Goal: Obtain resource: Download file/media

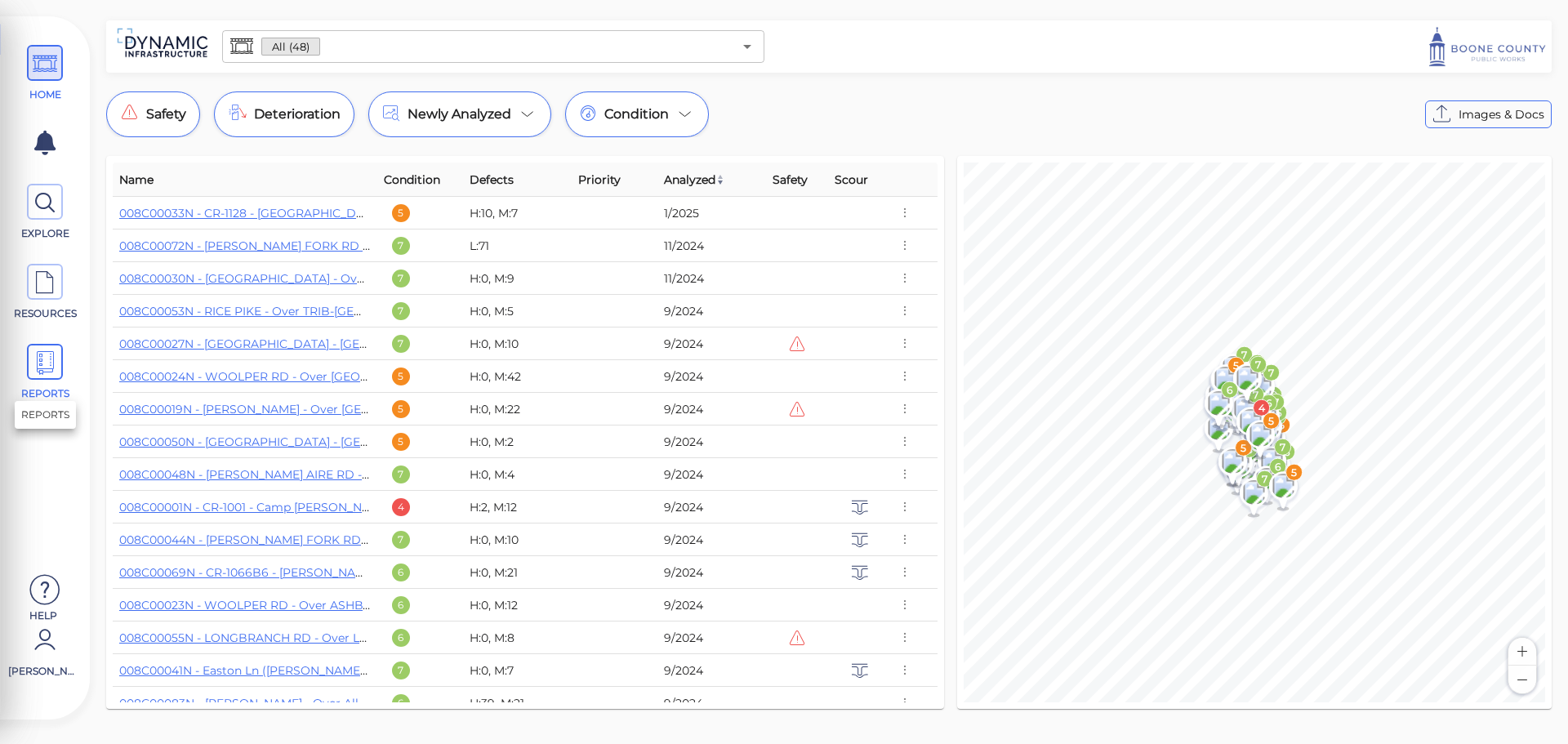
click at [51, 371] on icon at bounding box center [44, 363] width 24 height 37
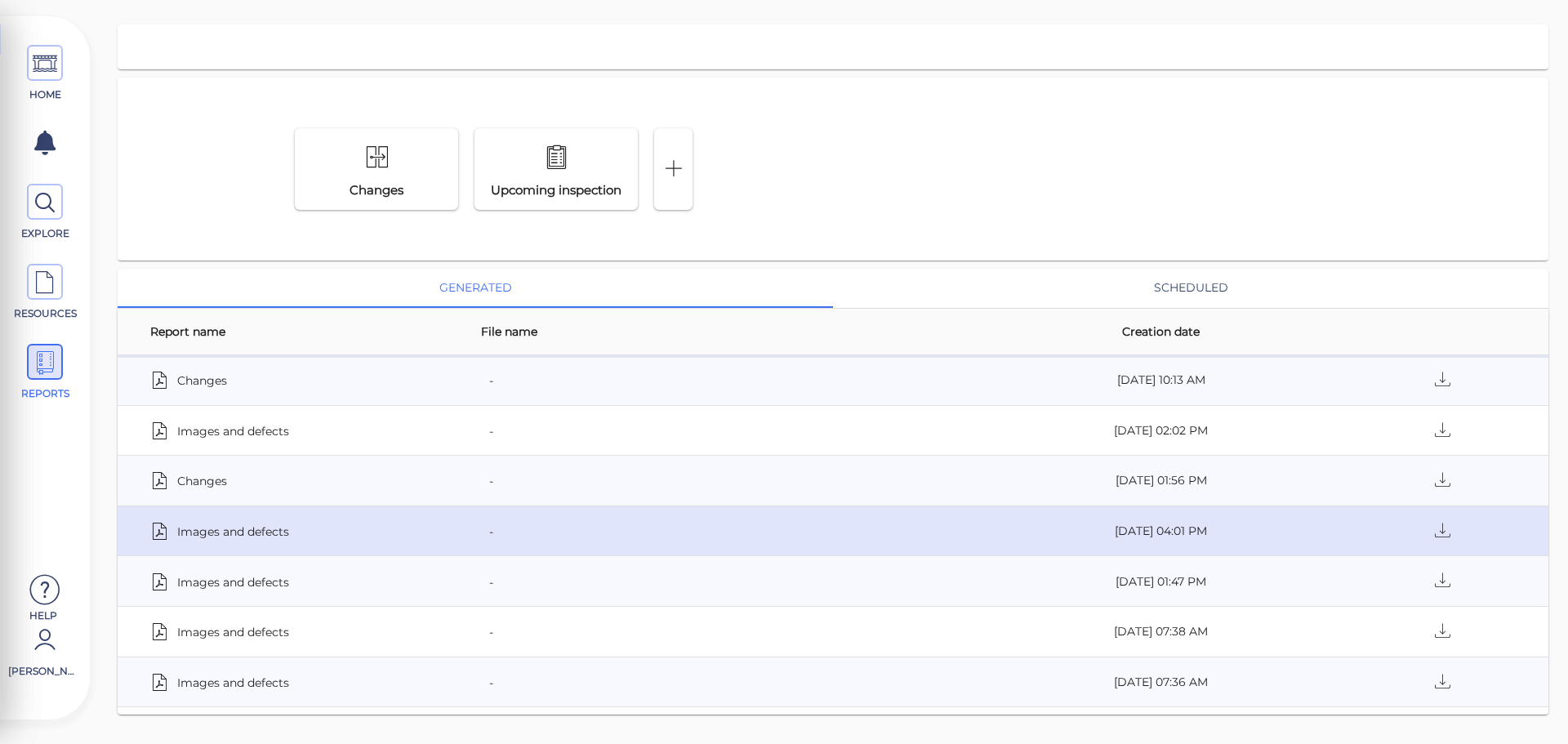
click at [249, 538] on span "Images and defects" at bounding box center [233, 530] width 112 height 23
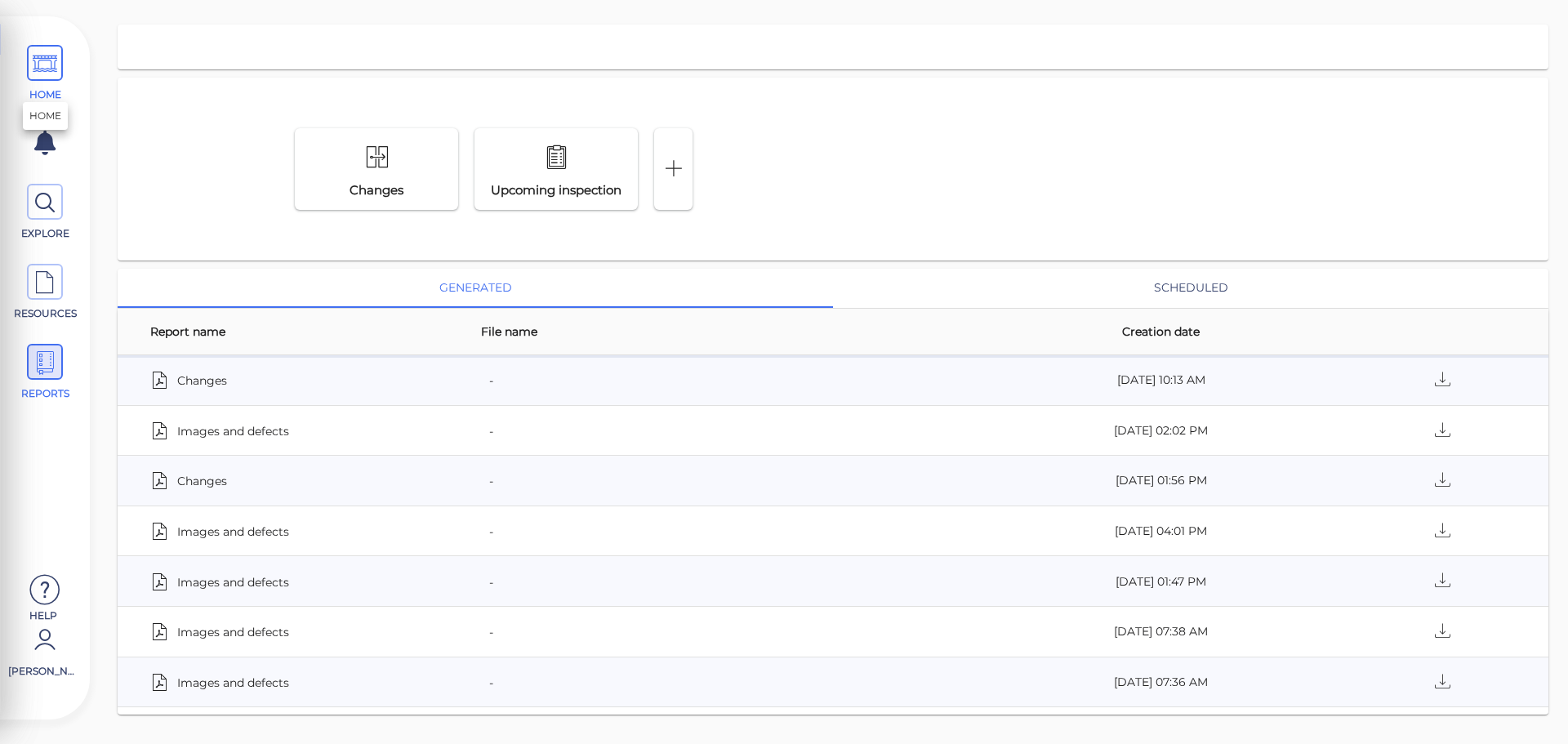
click at [46, 64] on icon at bounding box center [44, 64] width 24 height 37
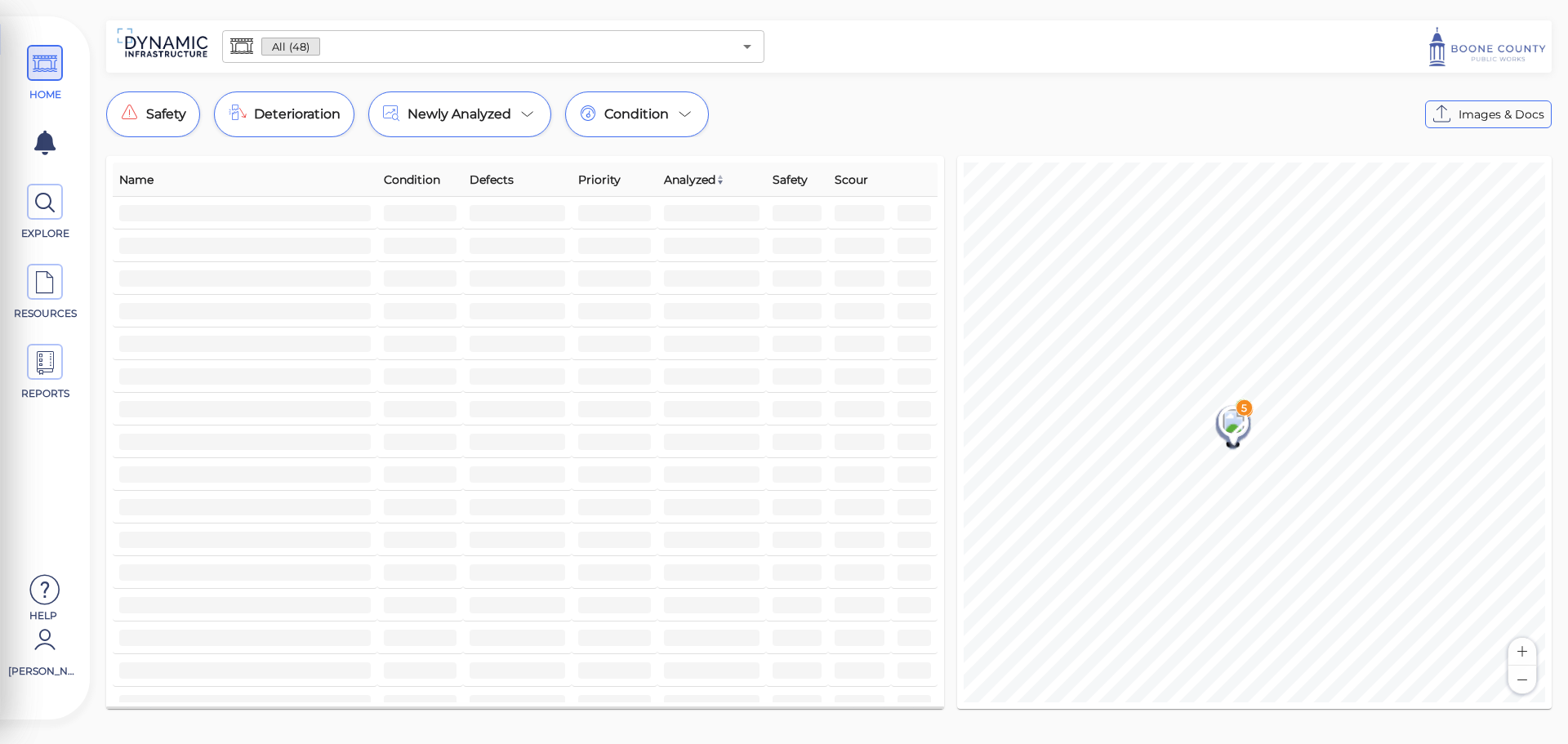
click at [389, 55] on input "text" at bounding box center [526, 46] width 412 height 23
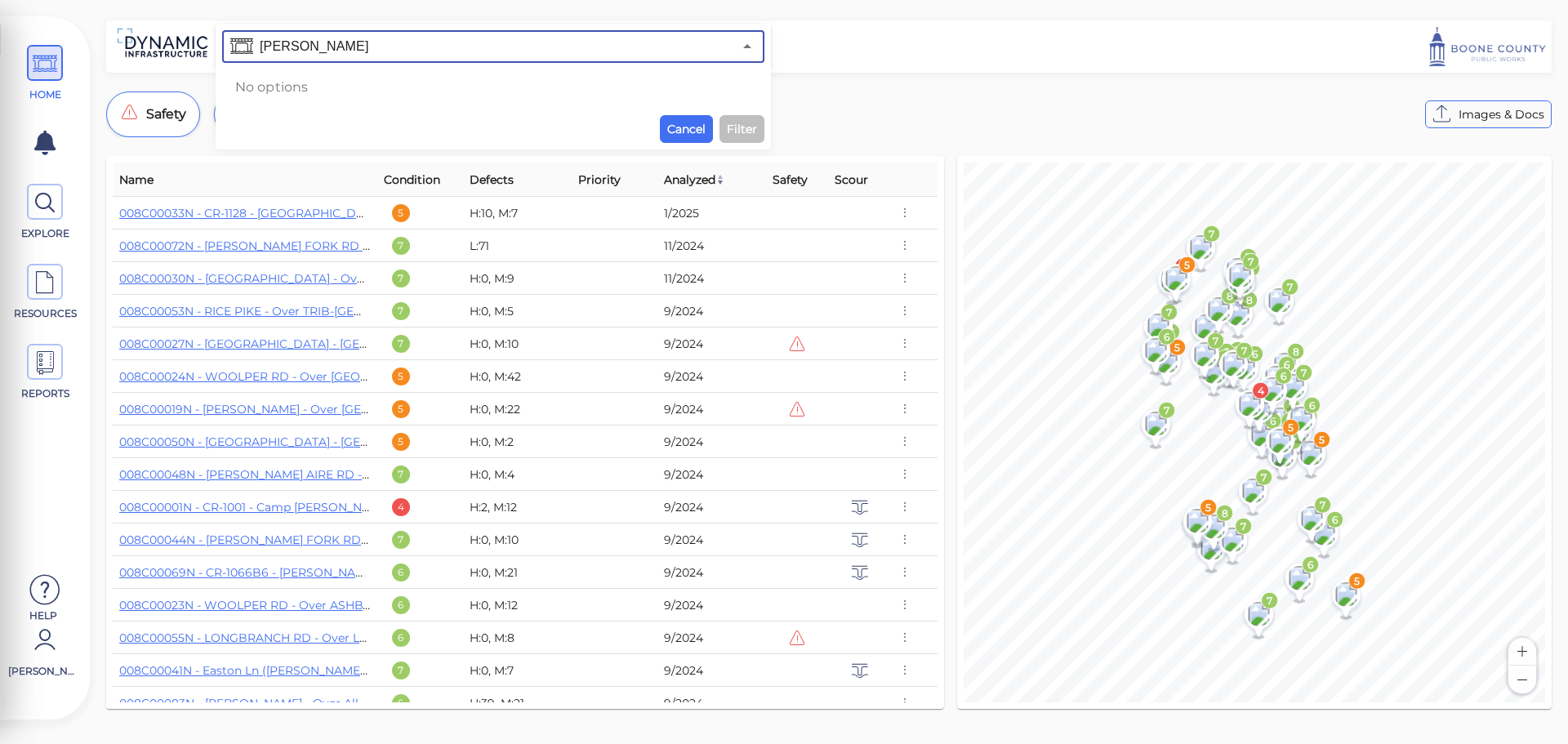
type input "camp"
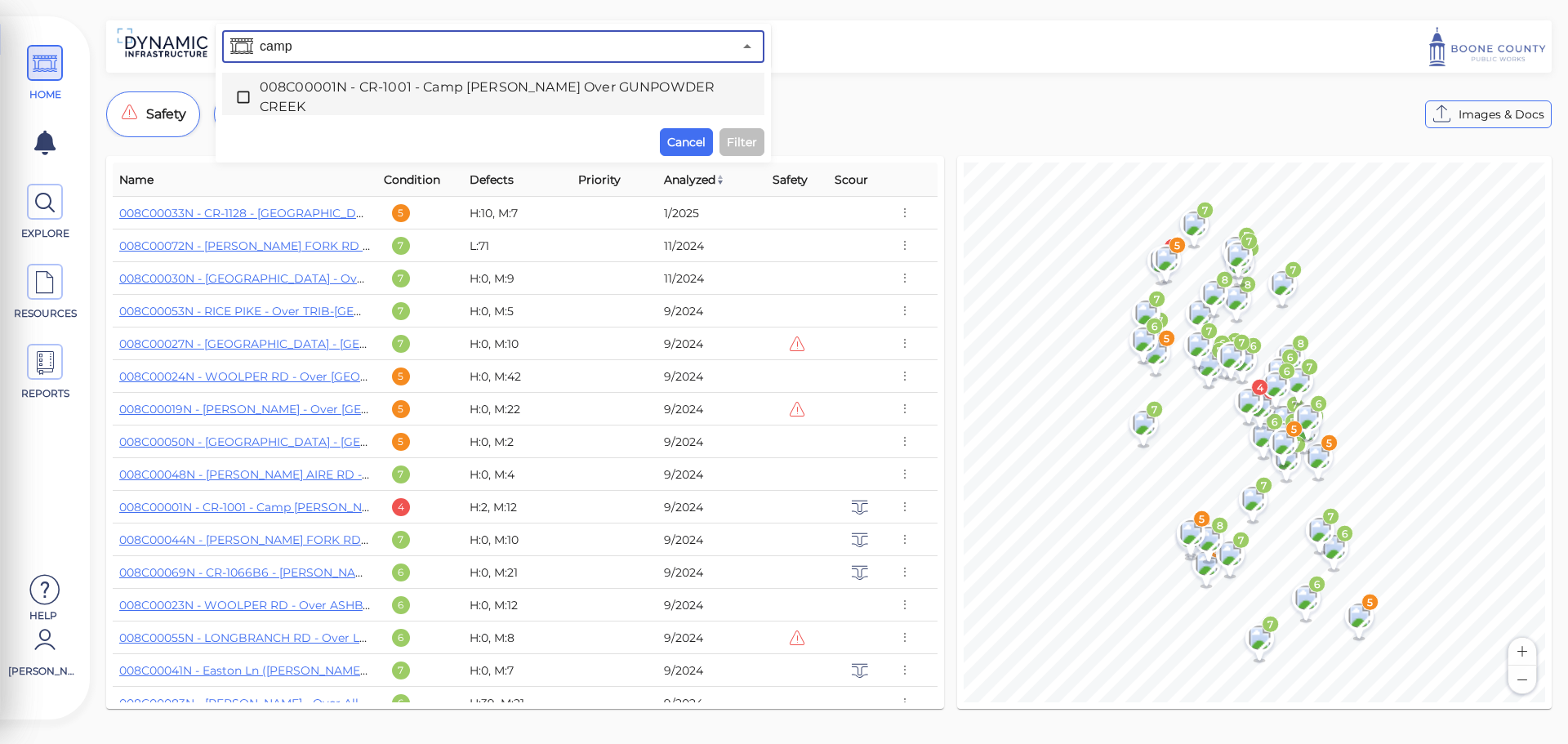
click at [401, 84] on span "008C00001N - CR-1001 - Camp Ernst Rd Over GUNPOWDER CREEK" at bounding box center [493, 97] width 467 height 39
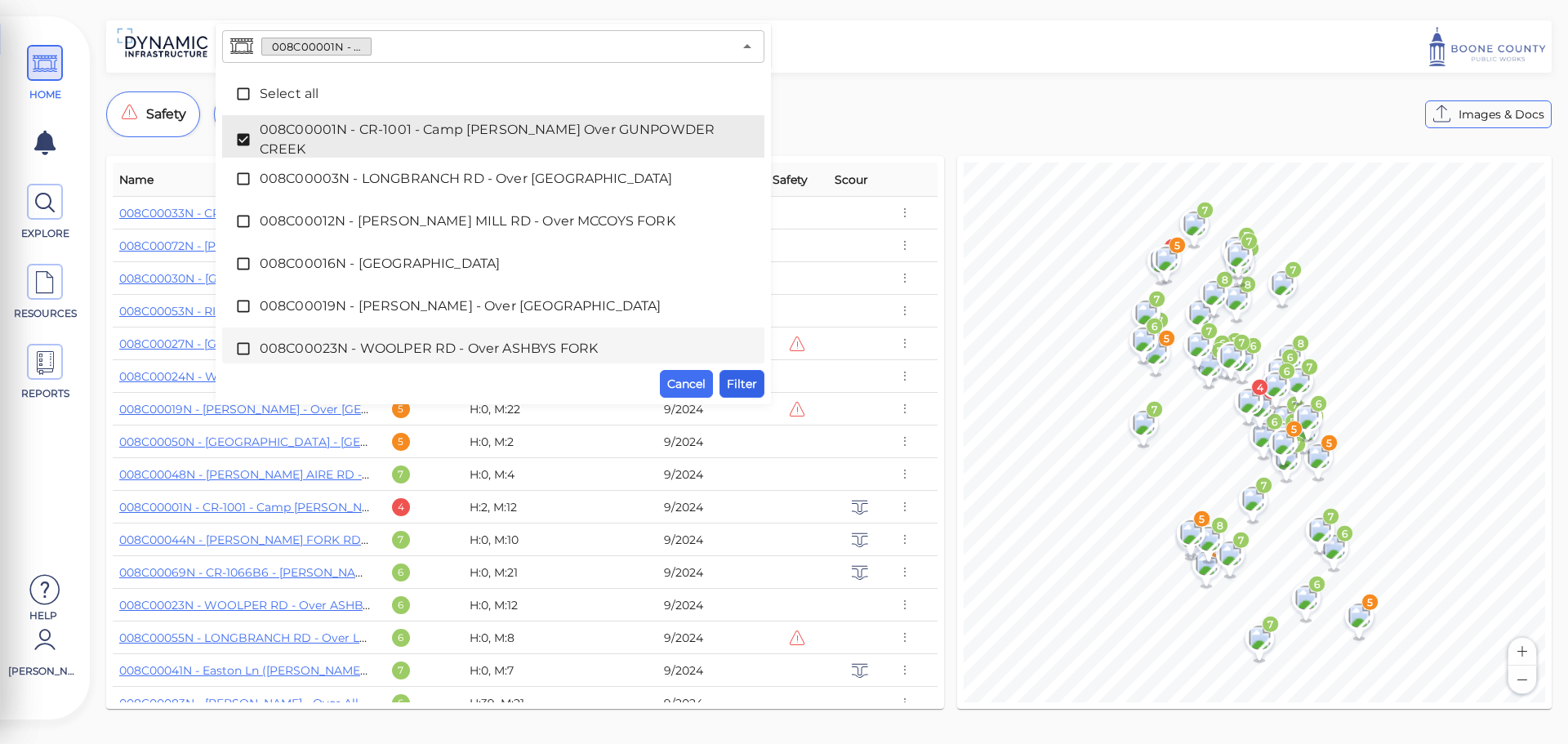
click at [747, 382] on span "Filter" at bounding box center [741, 383] width 30 height 19
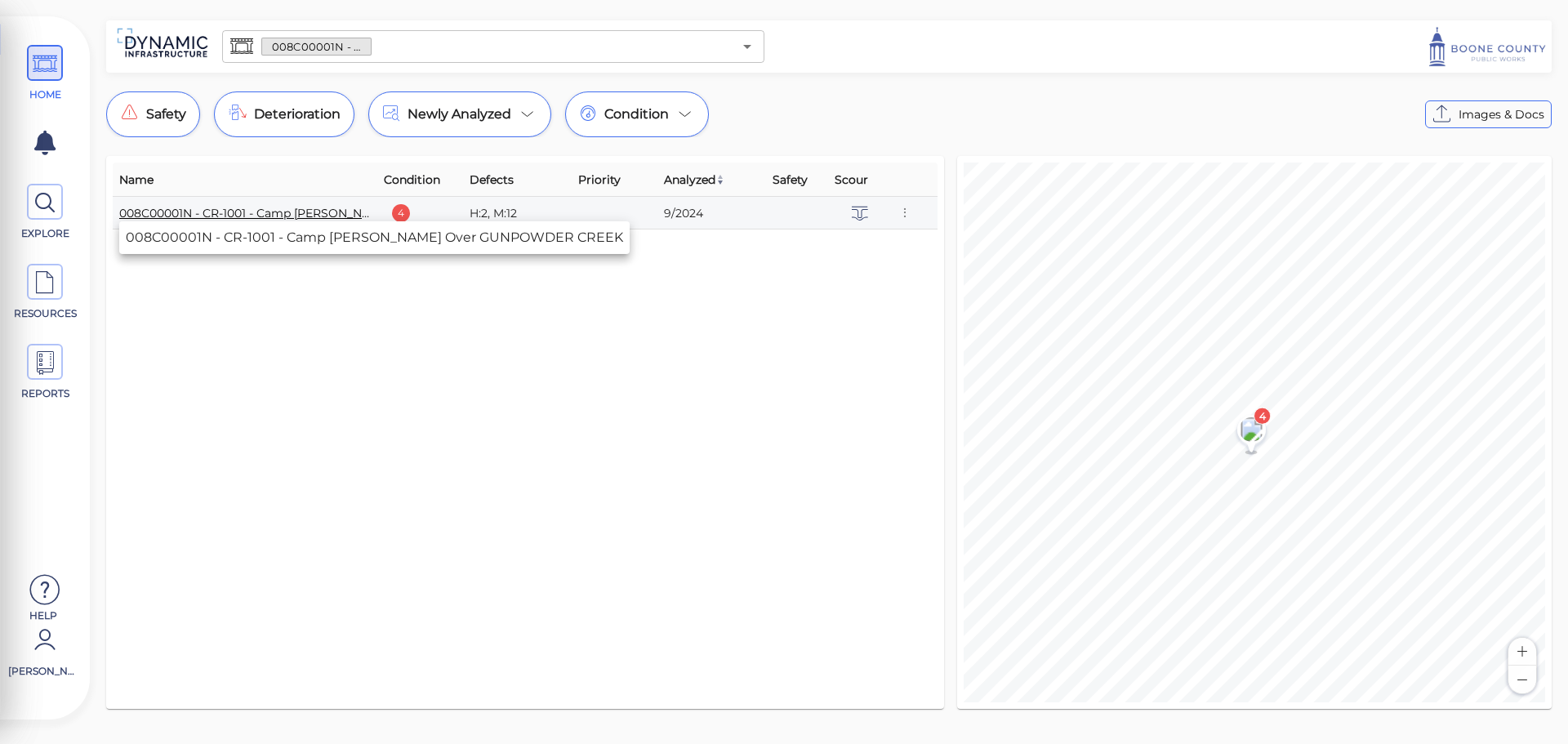
click at [263, 214] on link "008C00001N - CR-1001 - Camp Ernst Rd Over GUNPOWDER CREEK" at bounding box center [335, 214] width 432 height 15
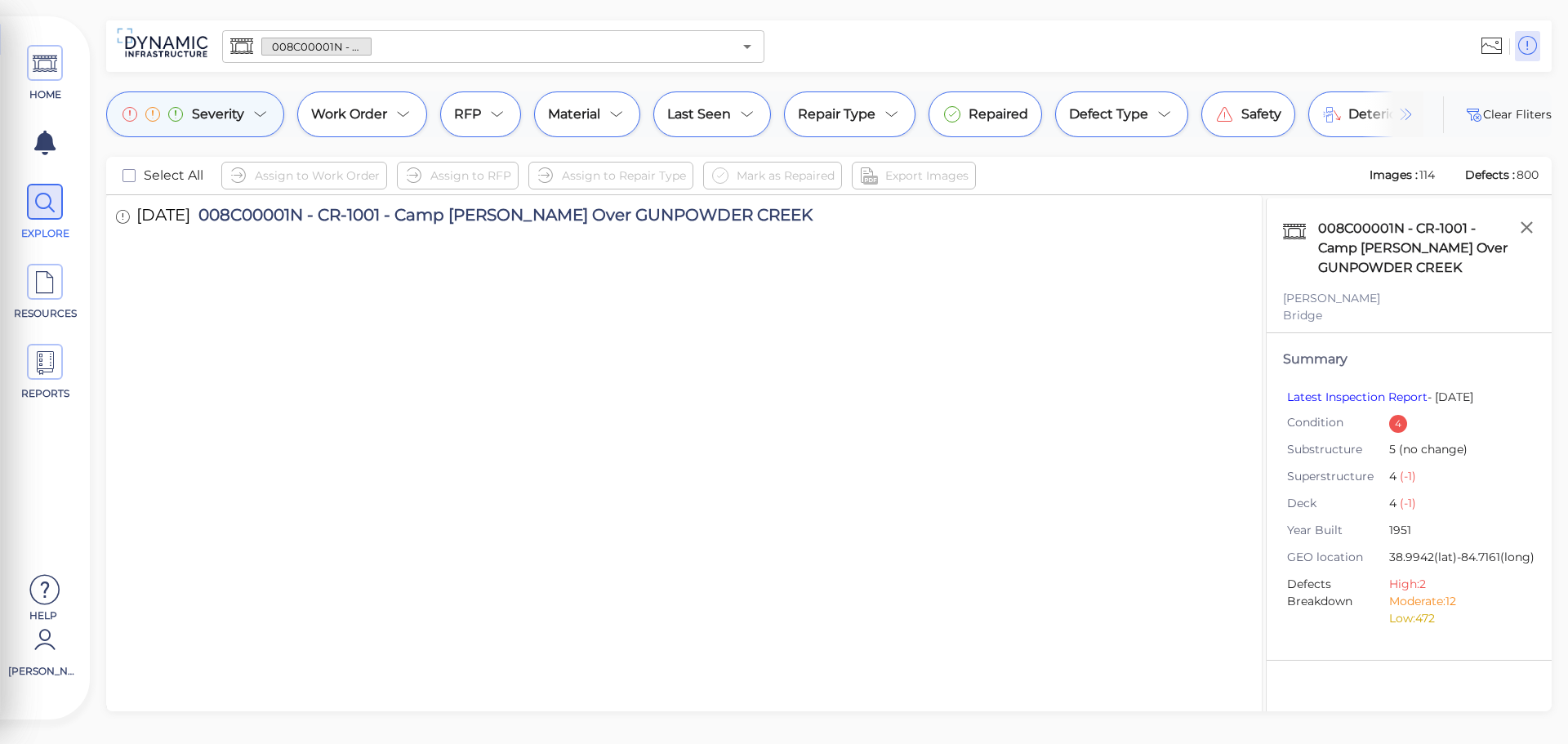
click at [251, 113] on div "Severity" at bounding box center [194, 114] width 178 height 46
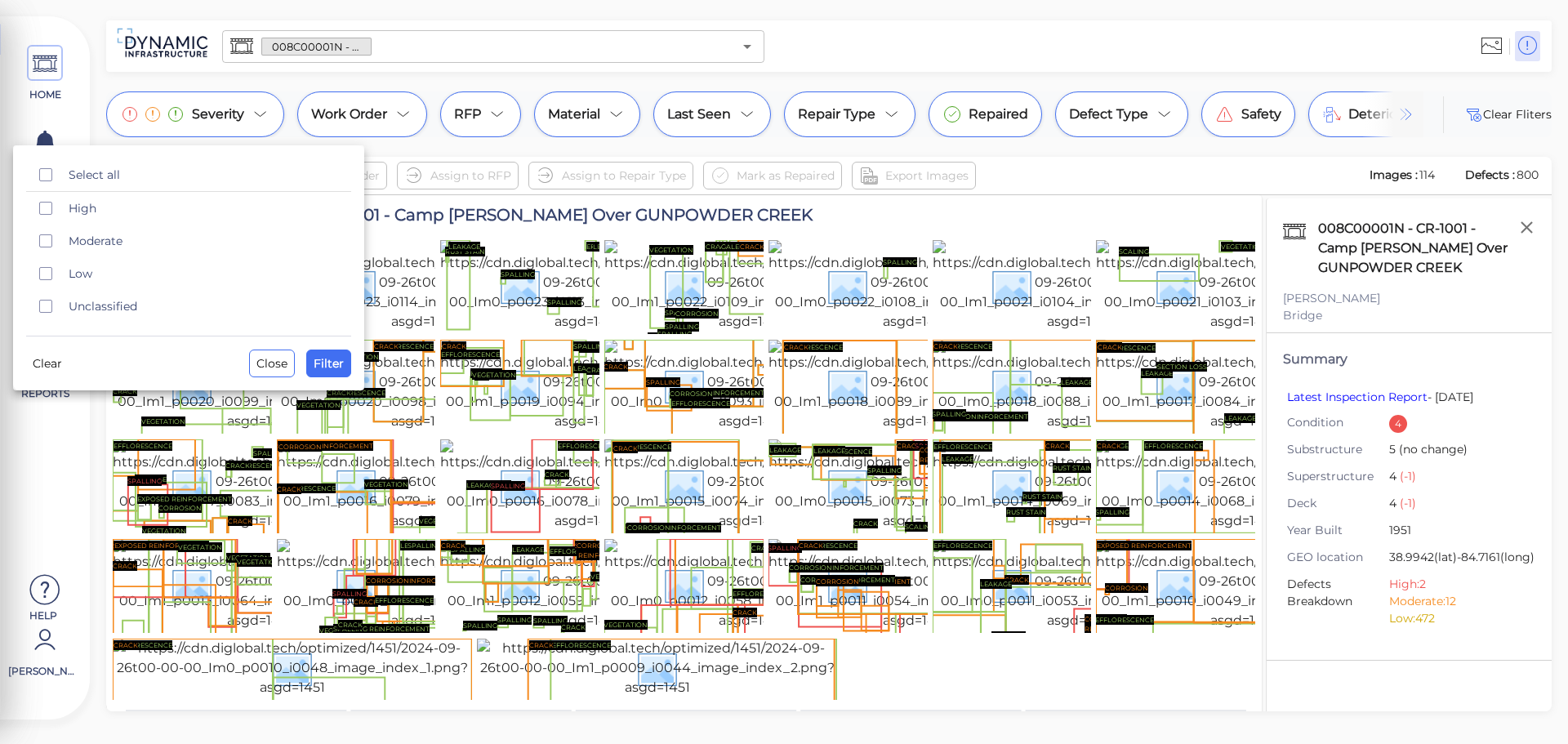
click at [263, 108] on div at bounding box center [784, 372] width 1568 height 744
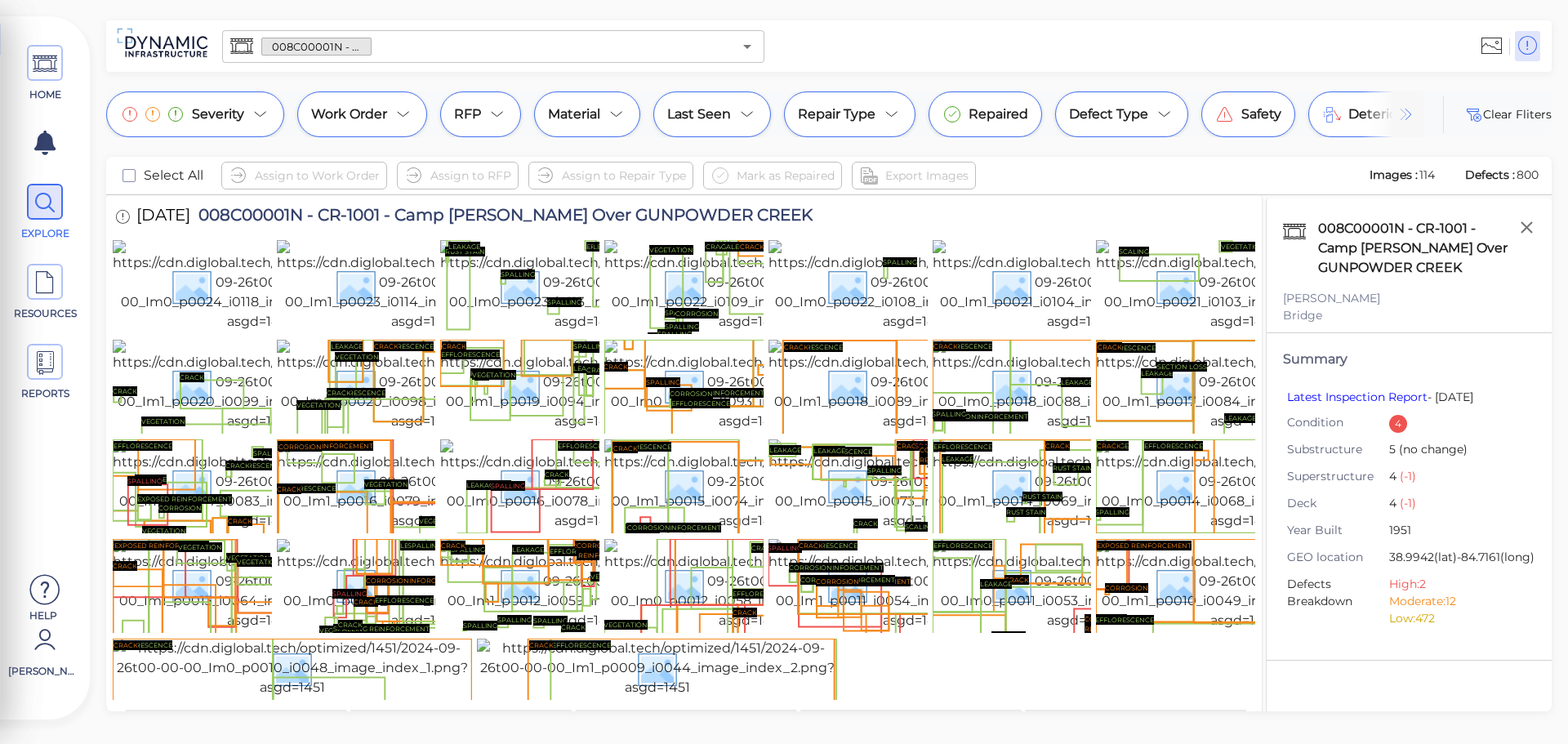
click at [263, 108] on icon at bounding box center [260, 113] width 19 height 19
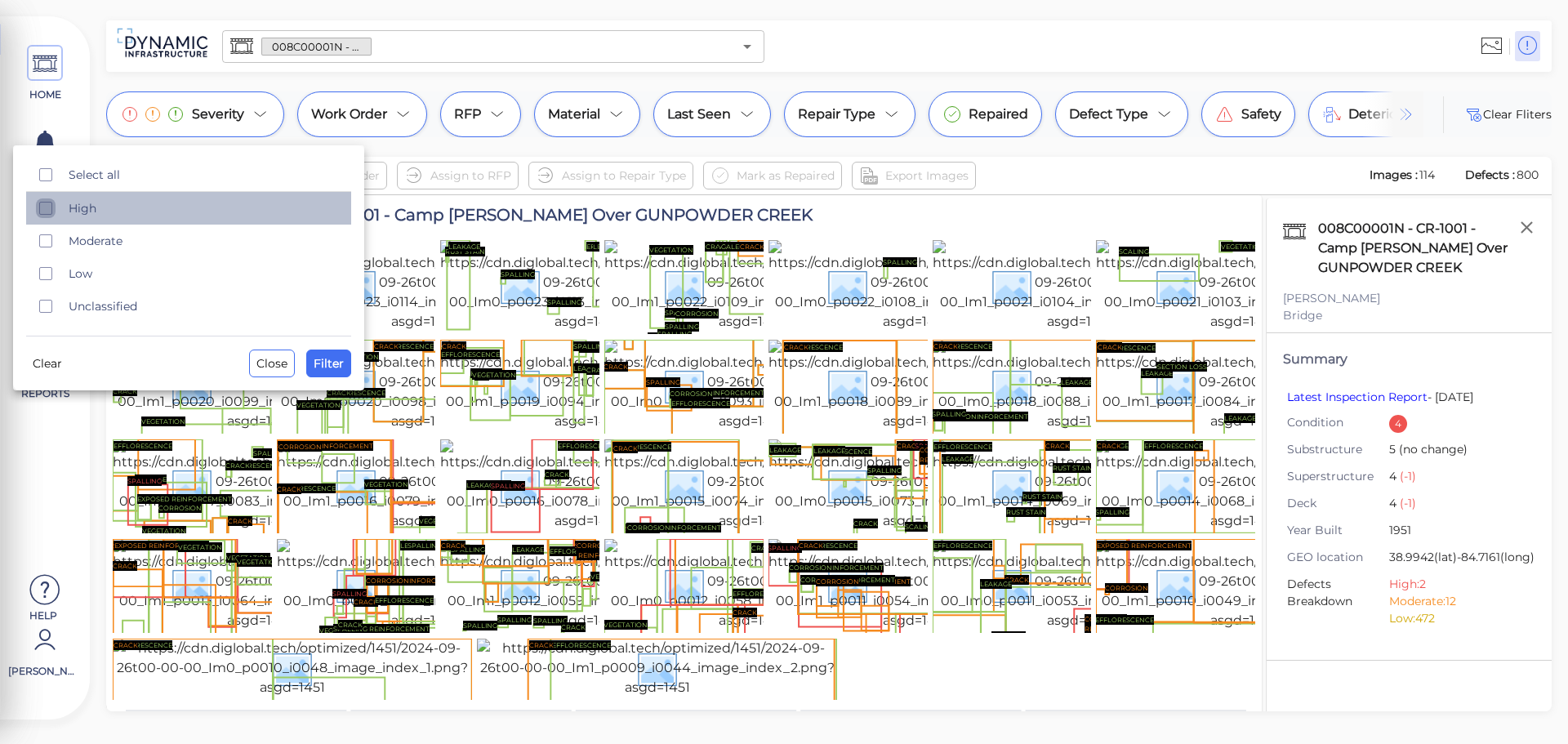
click at [44, 214] on icon "checkbox" at bounding box center [45, 208] width 19 height 19
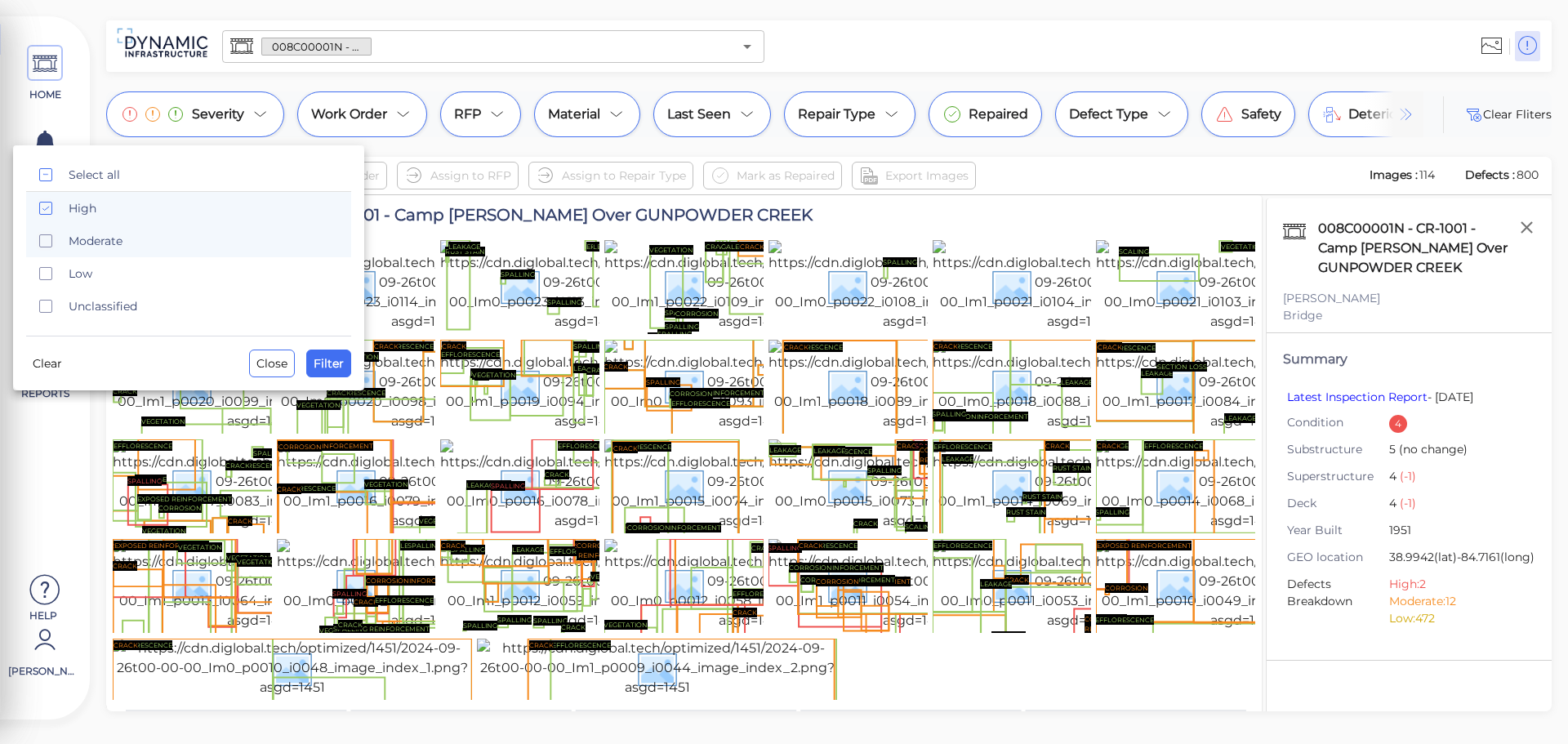
click at [41, 247] on rect "checkbox" at bounding box center [46, 241] width 13 height 13
click at [342, 367] on span "Filter" at bounding box center [329, 363] width 30 height 19
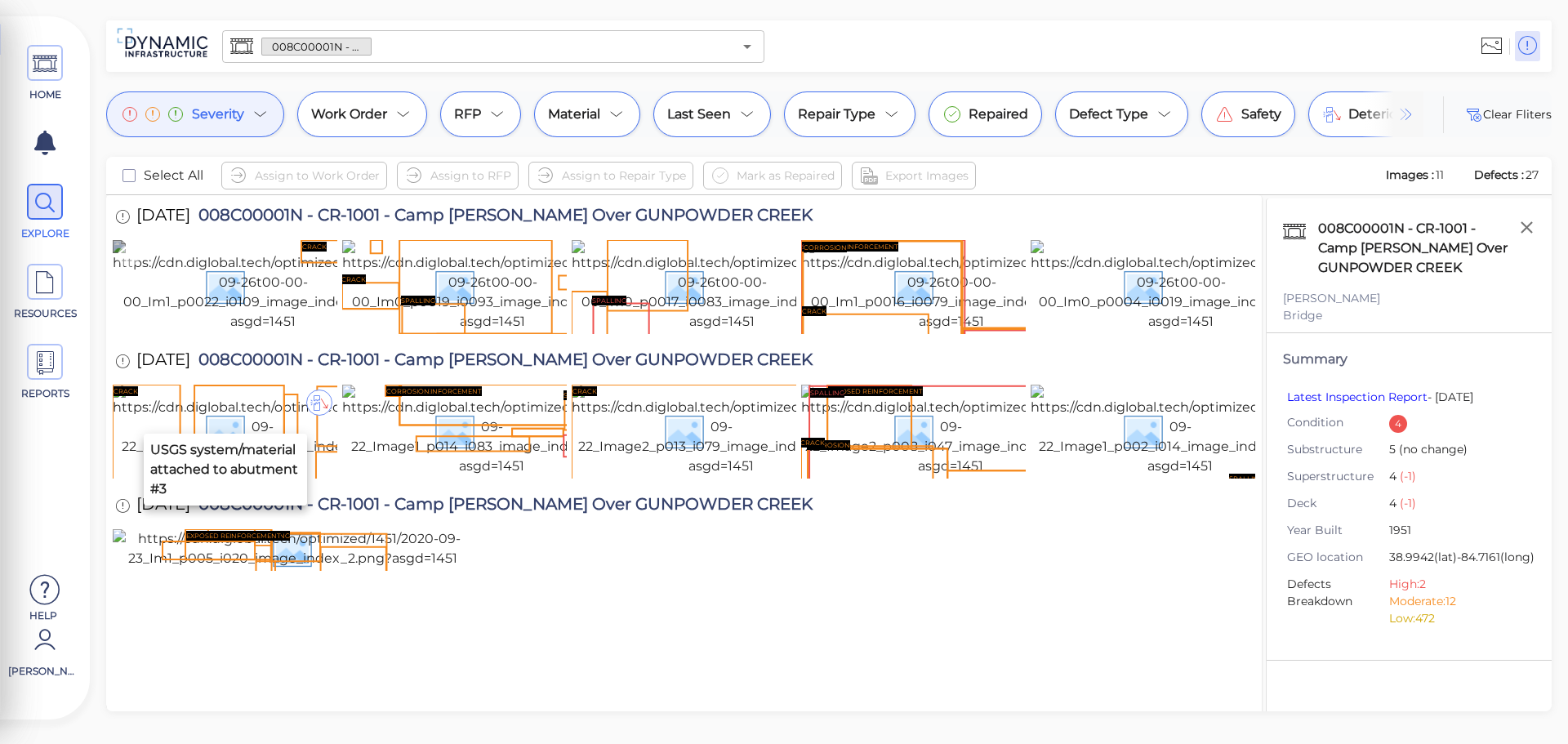
click at [224, 292] on img at bounding box center [263, 286] width 300 height 92
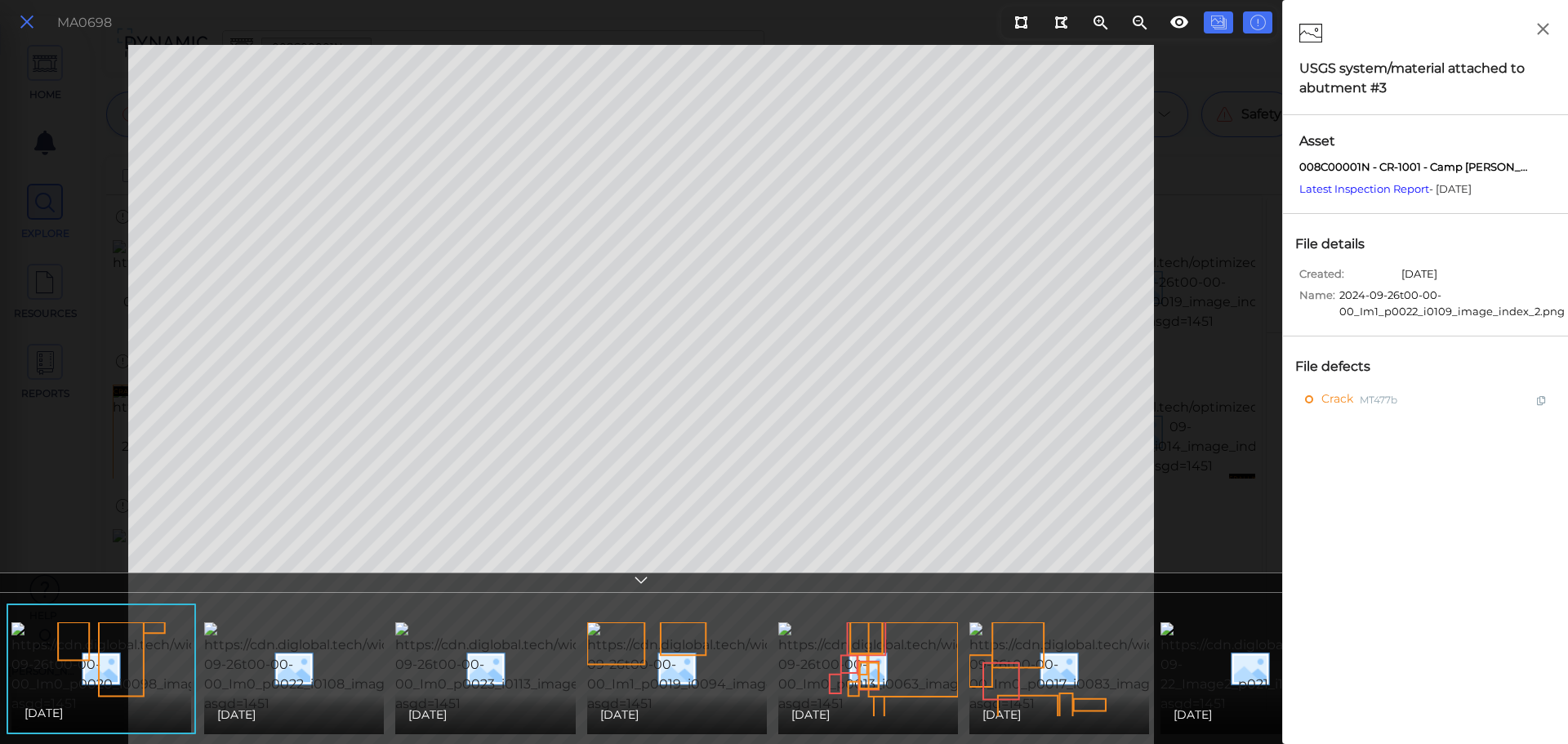
click at [32, 11] on button at bounding box center [27, 23] width 28 height 23
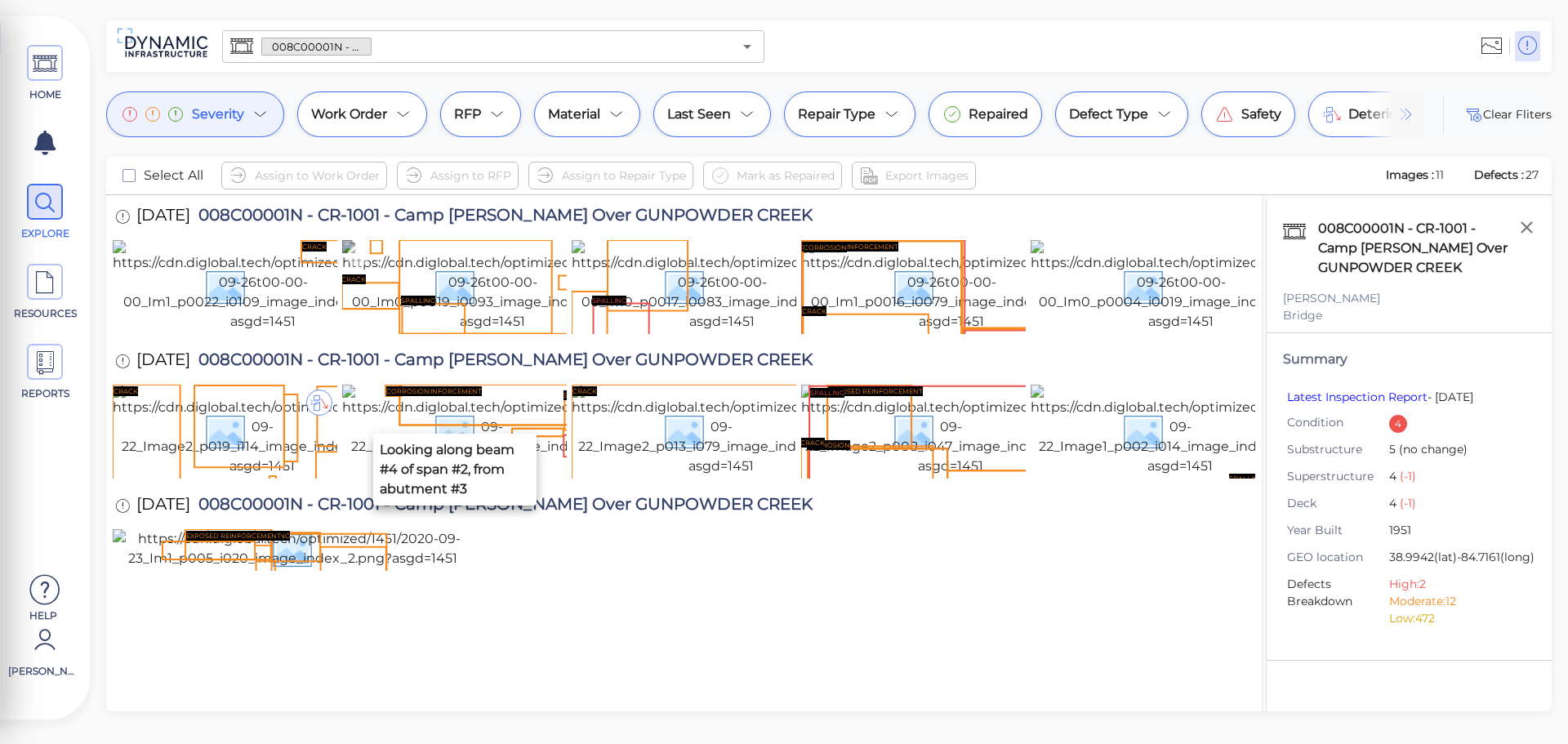
click at [374, 246] on img at bounding box center [492, 286] width 300 height 92
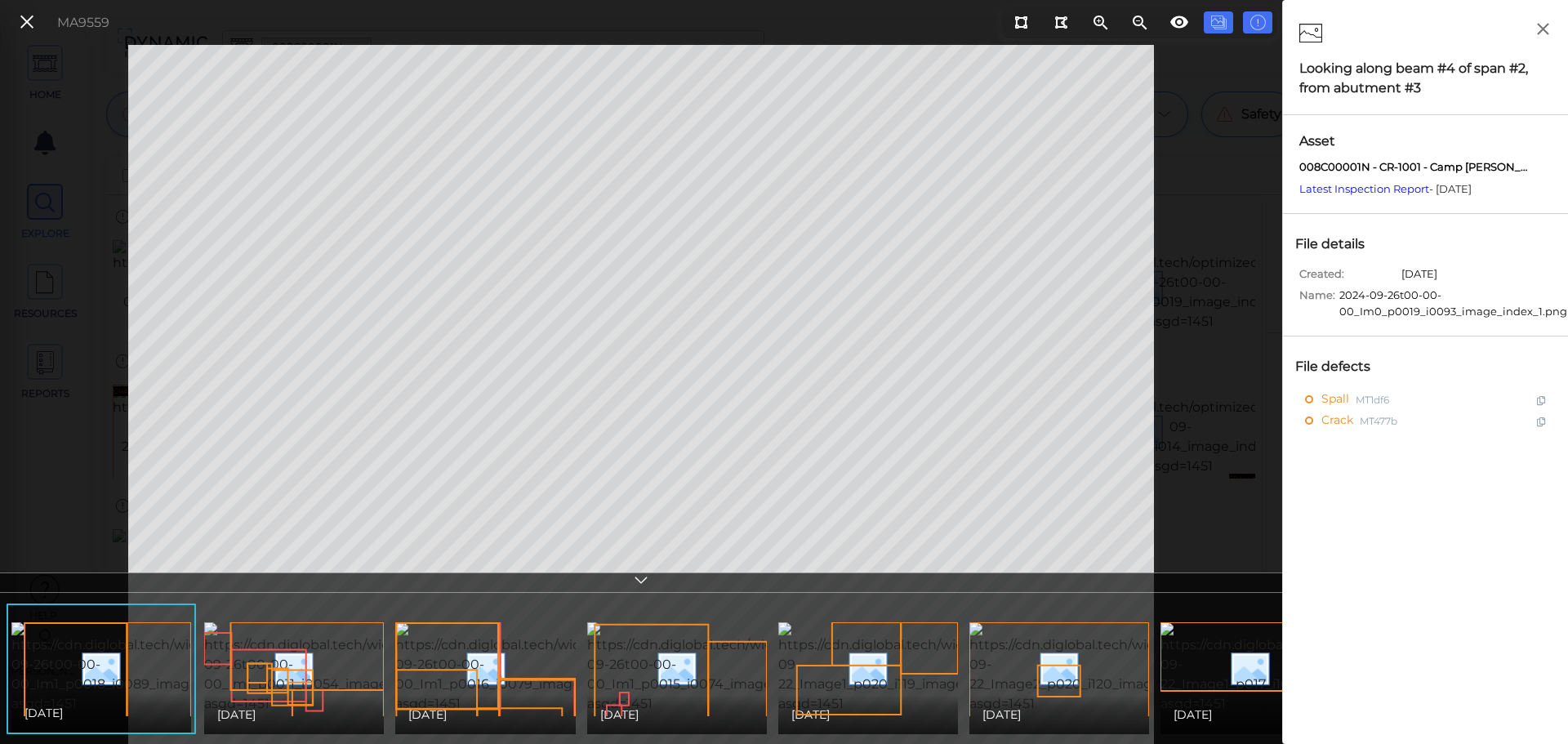
click at [29, 22] on icon at bounding box center [28, 23] width 18 height 22
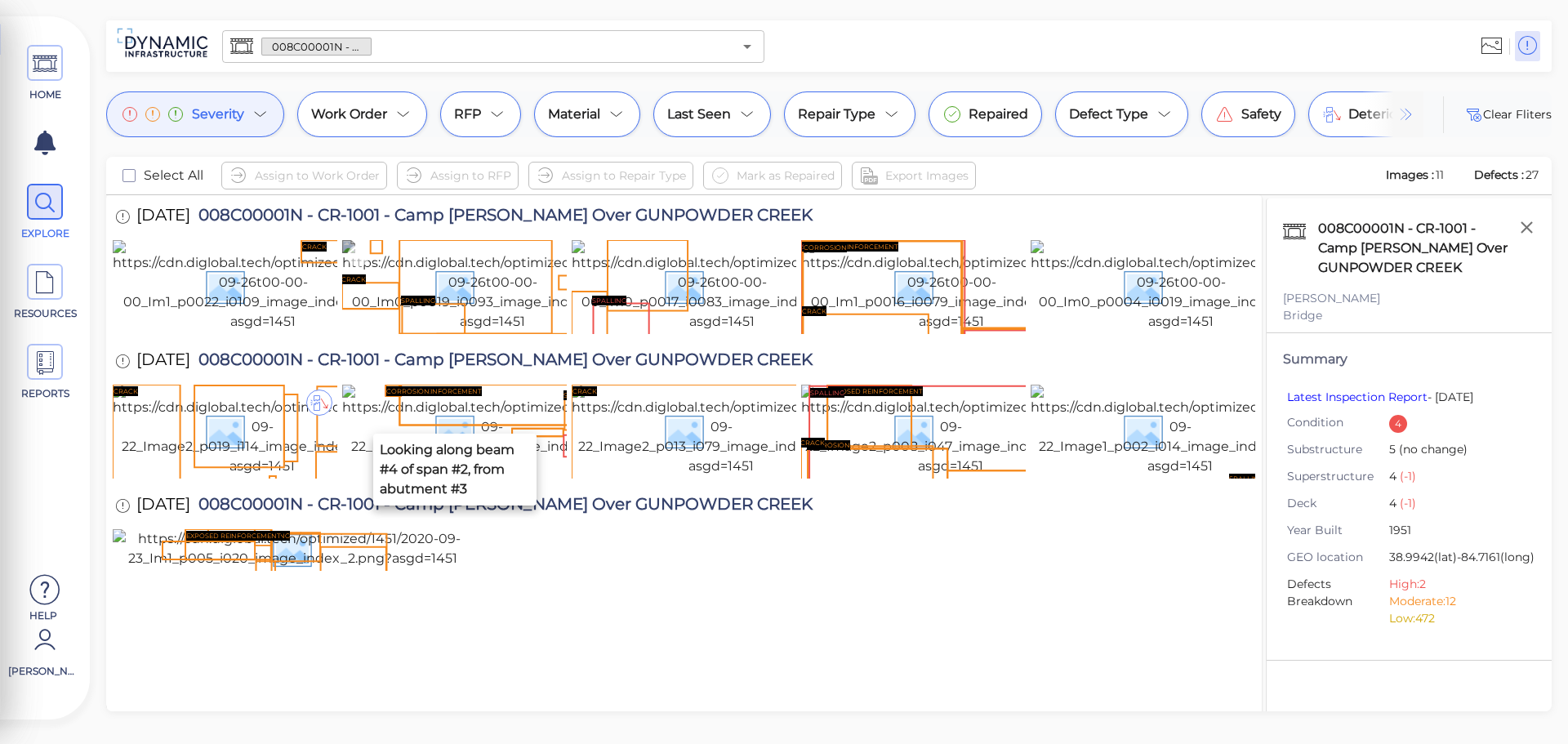
click at [359, 257] on icon at bounding box center [358, 256] width 22 height 22
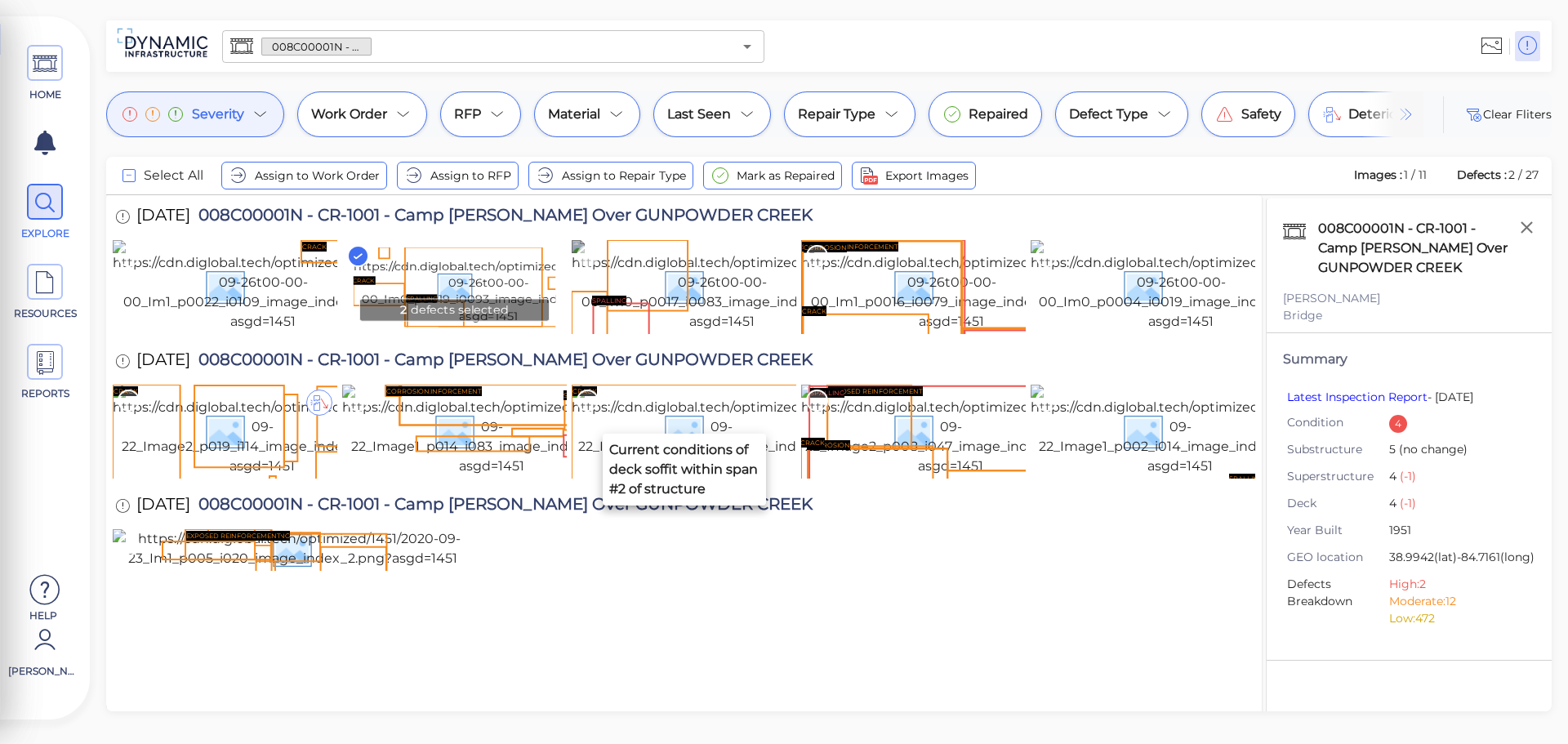
click at [589, 254] on icon at bounding box center [587, 256] width 22 height 22
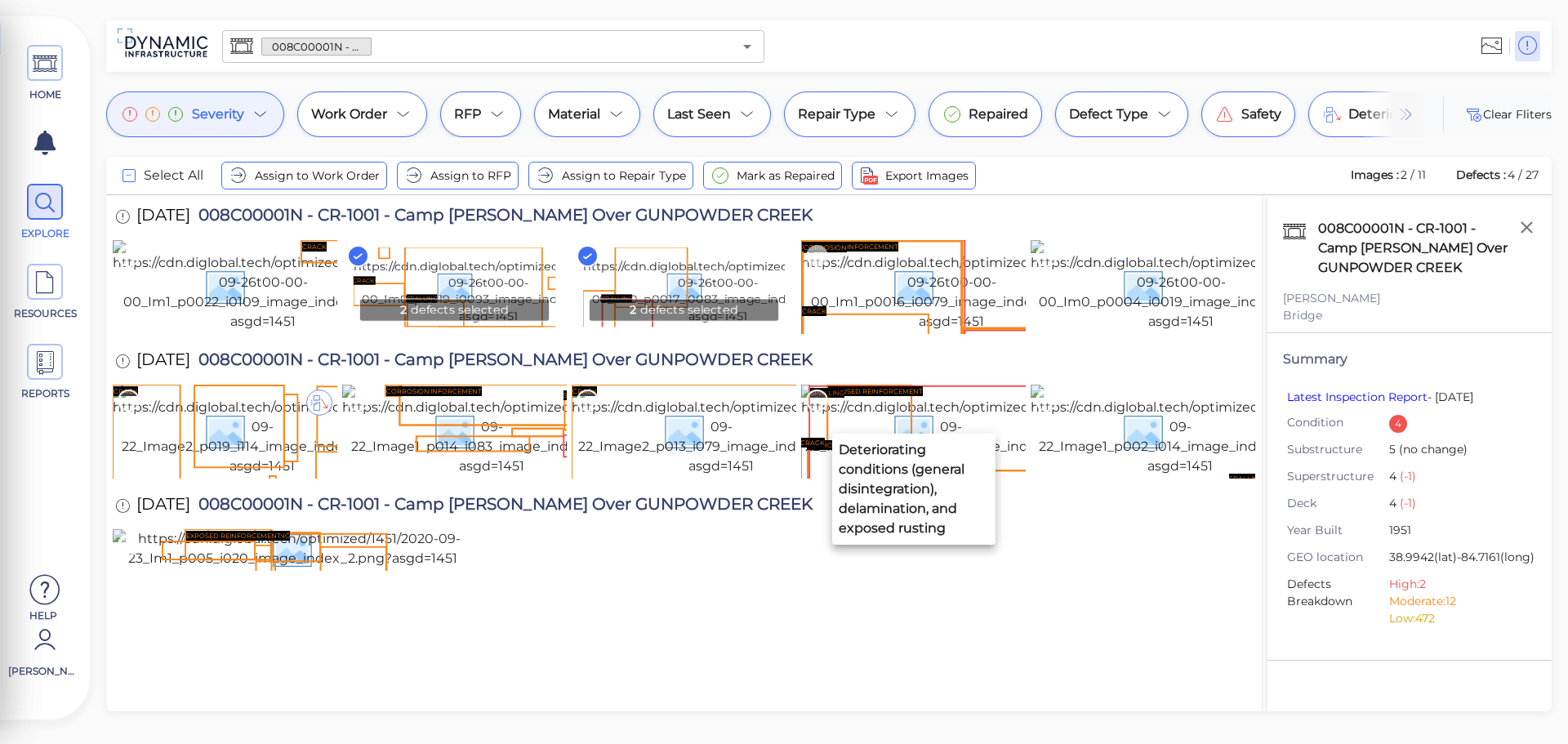
click at [817, 254] on icon at bounding box center [817, 256] width 22 height 22
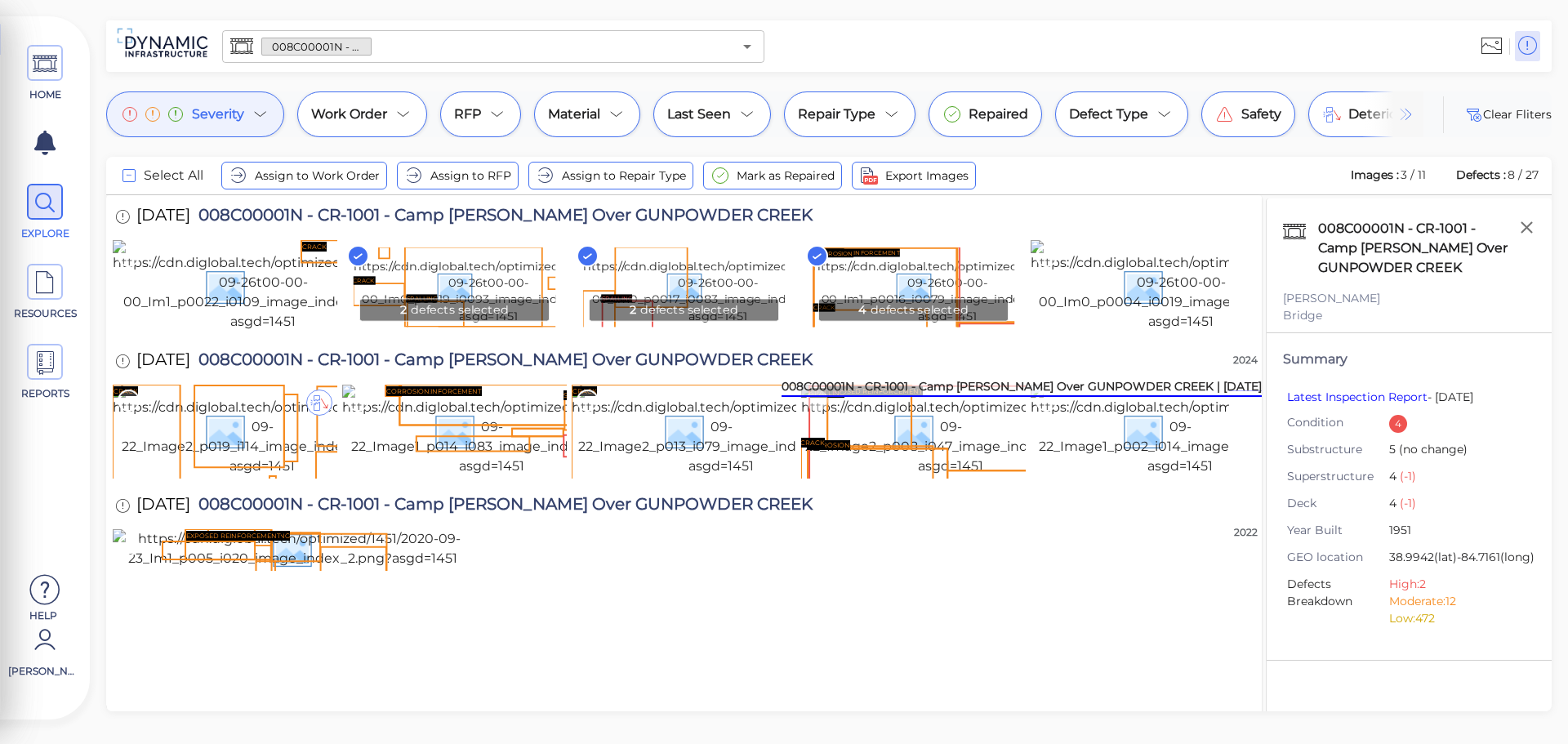
scroll to position [82, 0]
click at [816, 403] on icon at bounding box center [817, 400] width 8 height 4
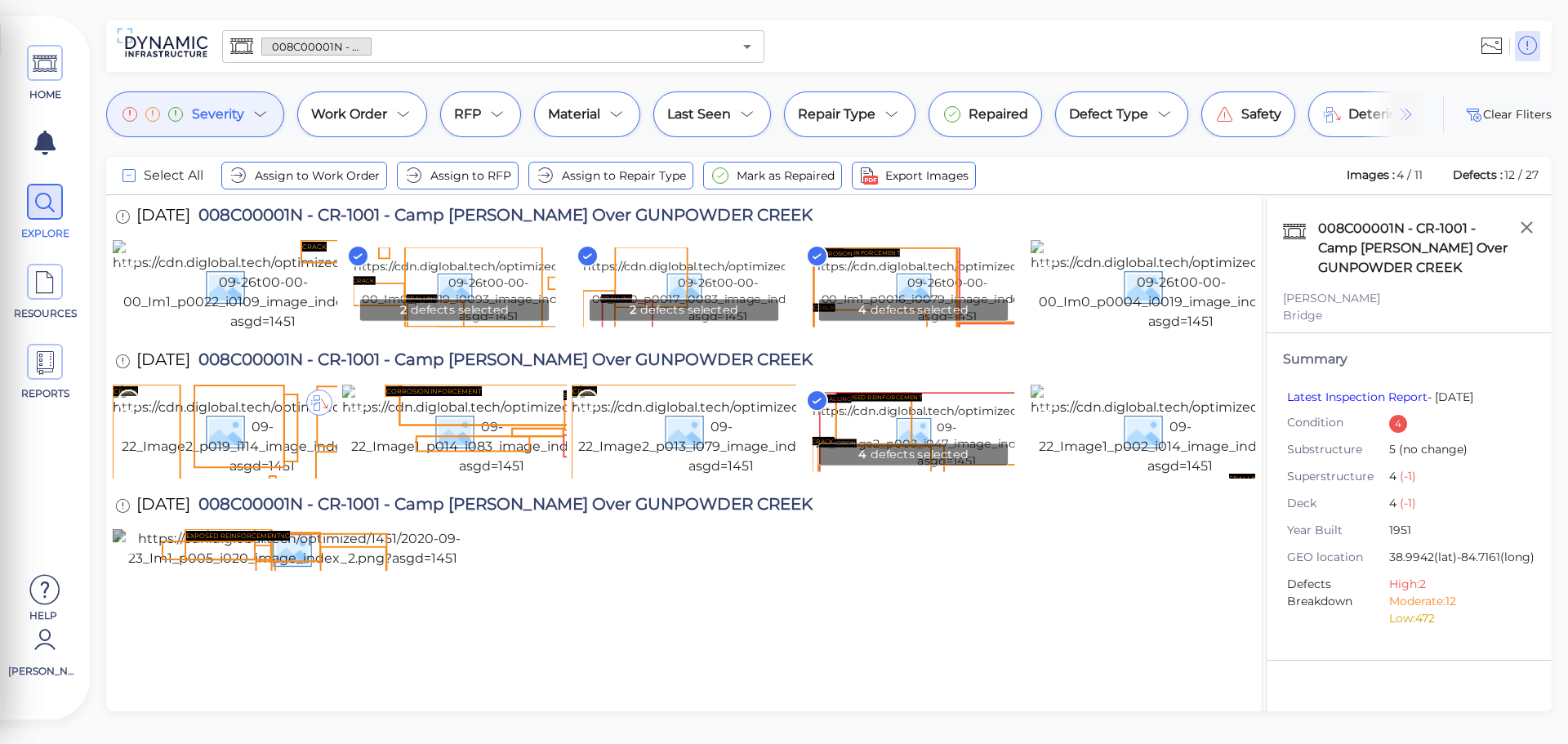
click at [128, 543] on icon at bounding box center [128, 545] width 8 height 4
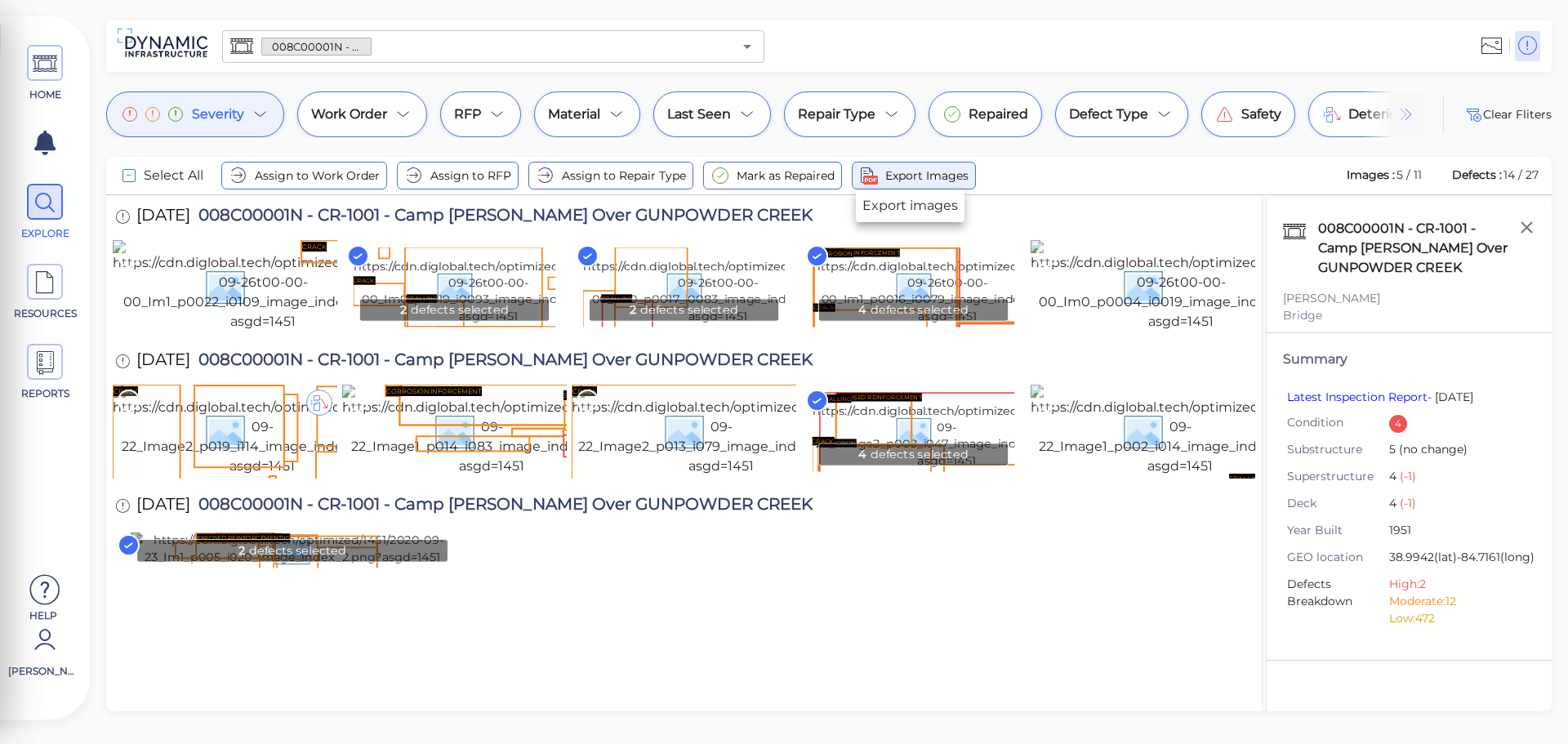
click at [895, 178] on span "Export Images" at bounding box center [927, 175] width 83 height 19
click at [52, 286] on icon at bounding box center [44, 283] width 24 height 37
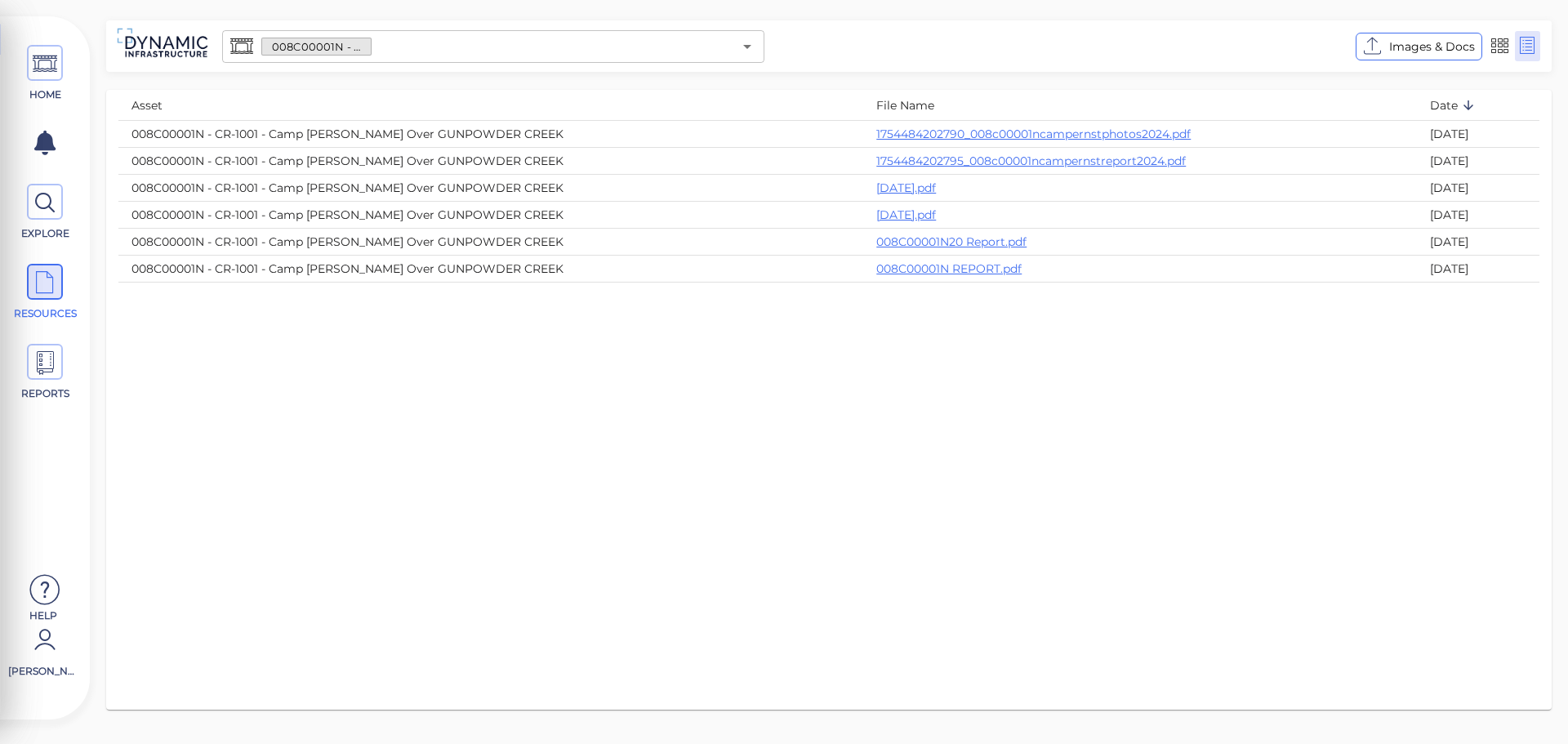
click at [63, 341] on div "HOME EXPLORE RESOURCES REPORTS" at bounding box center [45, 228] width 73 height 391
click at [57, 352] on icon at bounding box center [44, 363] width 24 height 37
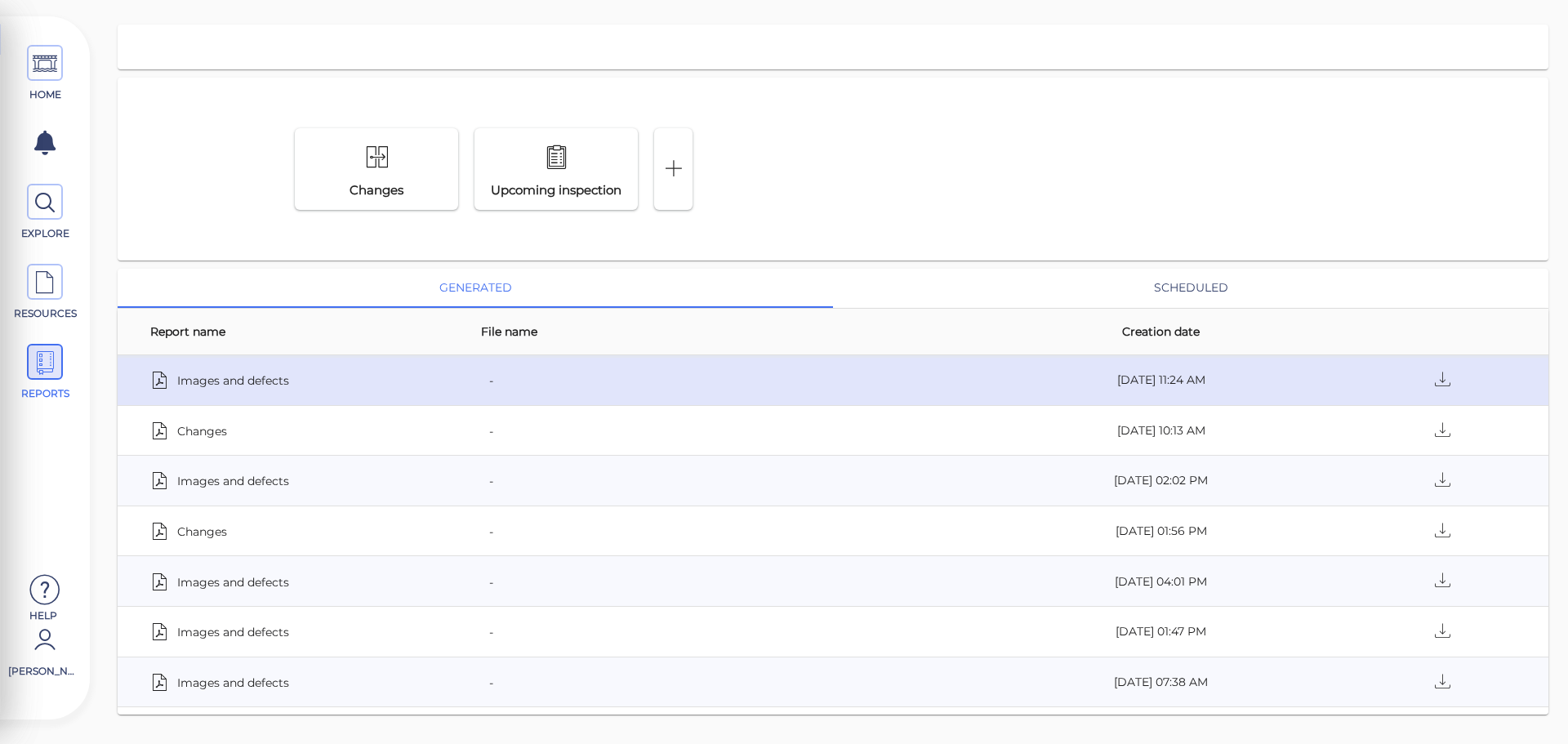
click at [223, 373] on span "Images and defects" at bounding box center [233, 380] width 112 height 23
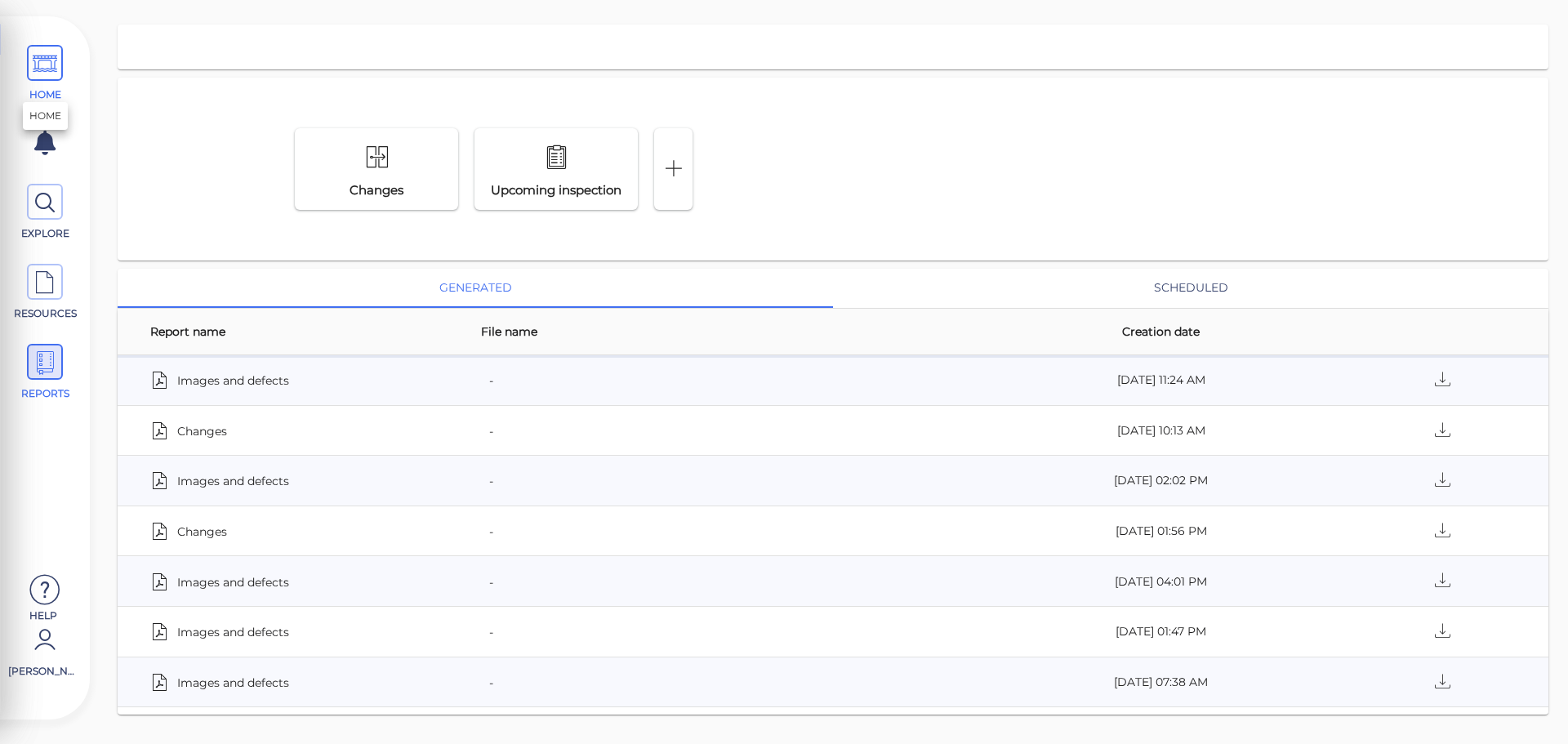
click at [26, 73] on span "HOME" at bounding box center [45, 73] width 73 height 58
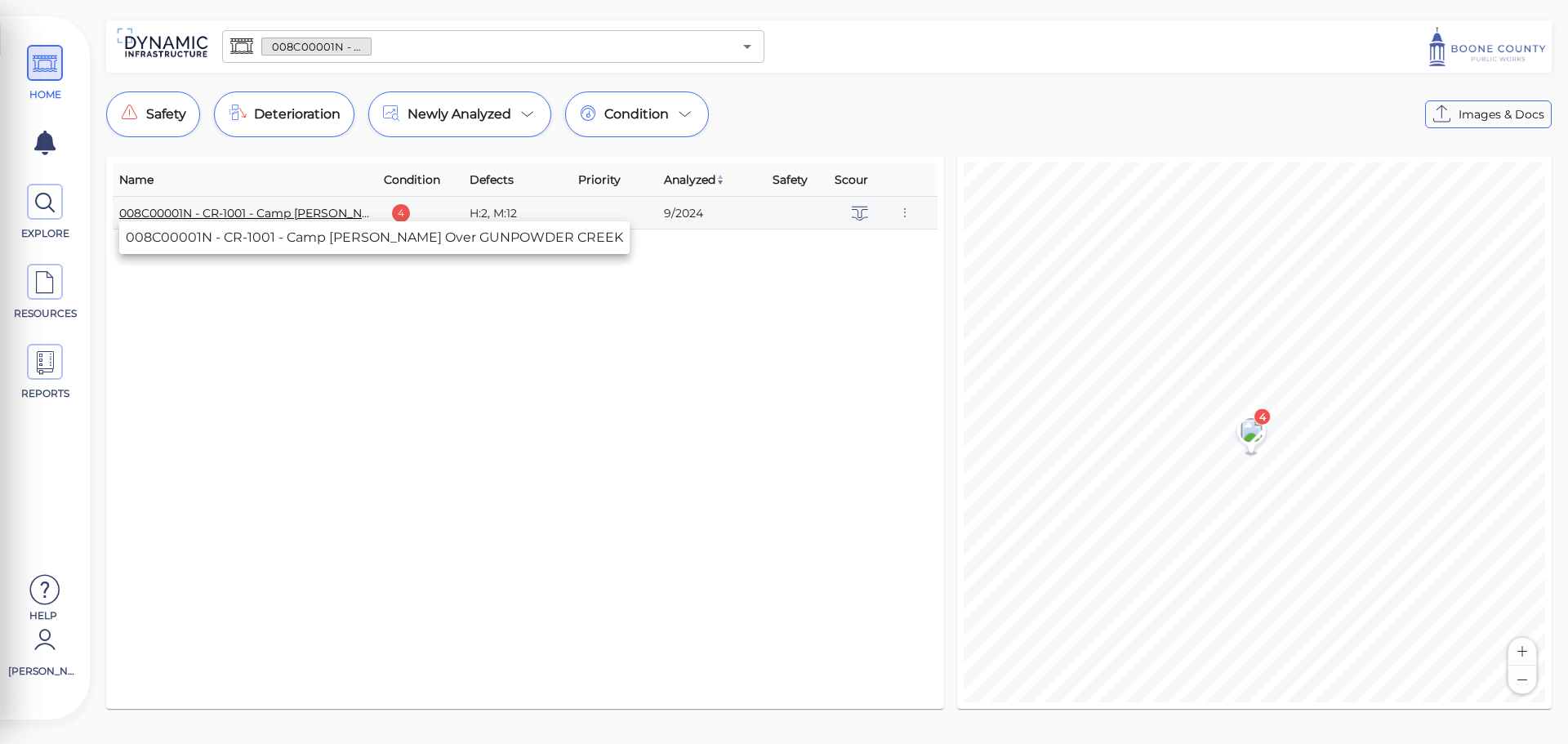
click at [277, 211] on link "008C00001N - CR-1001 - Camp Ernst Rd Over GUNPOWDER CREEK" at bounding box center [335, 214] width 432 height 15
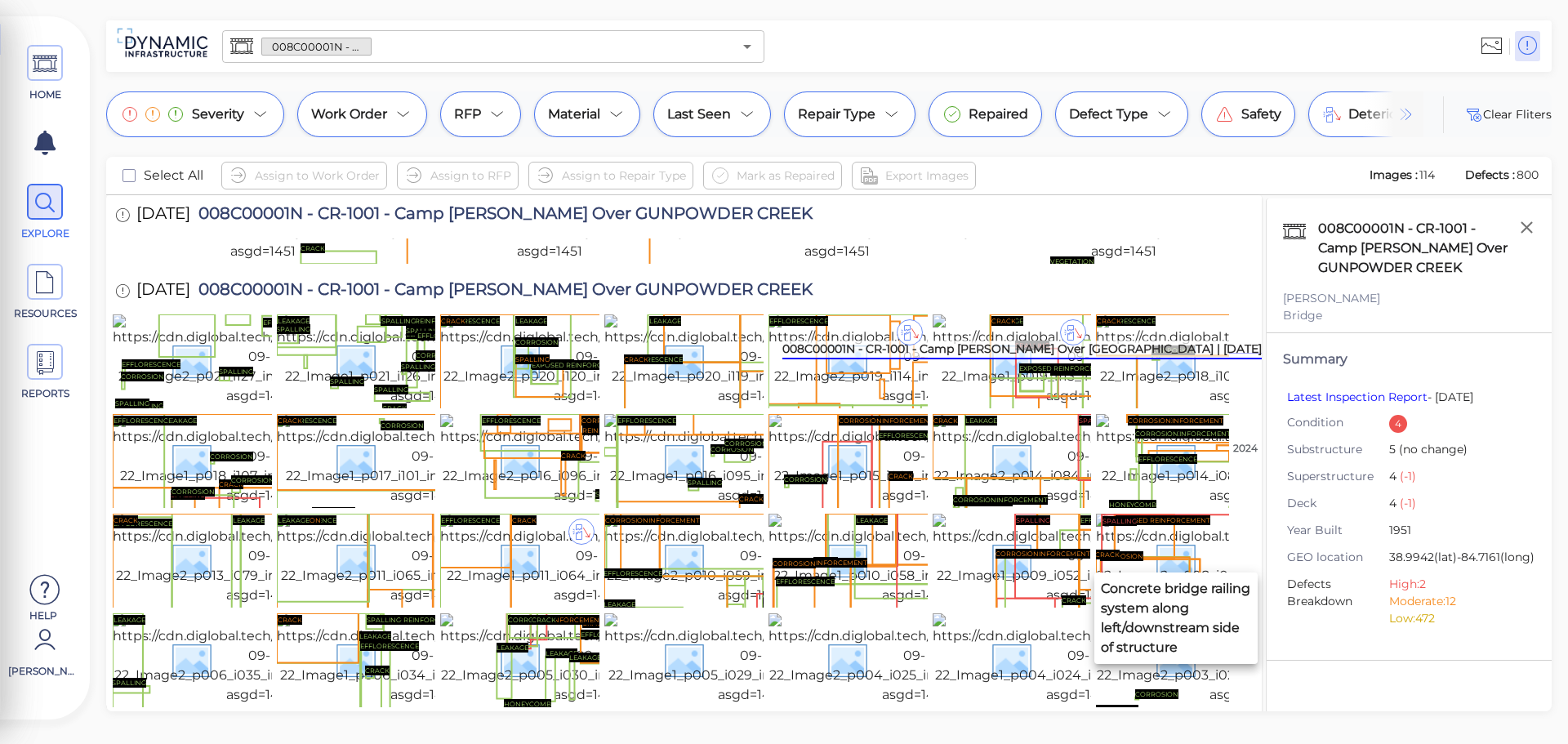
scroll to position [817, 0]
